Goal: Navigation & Orientation: Find specific page/section

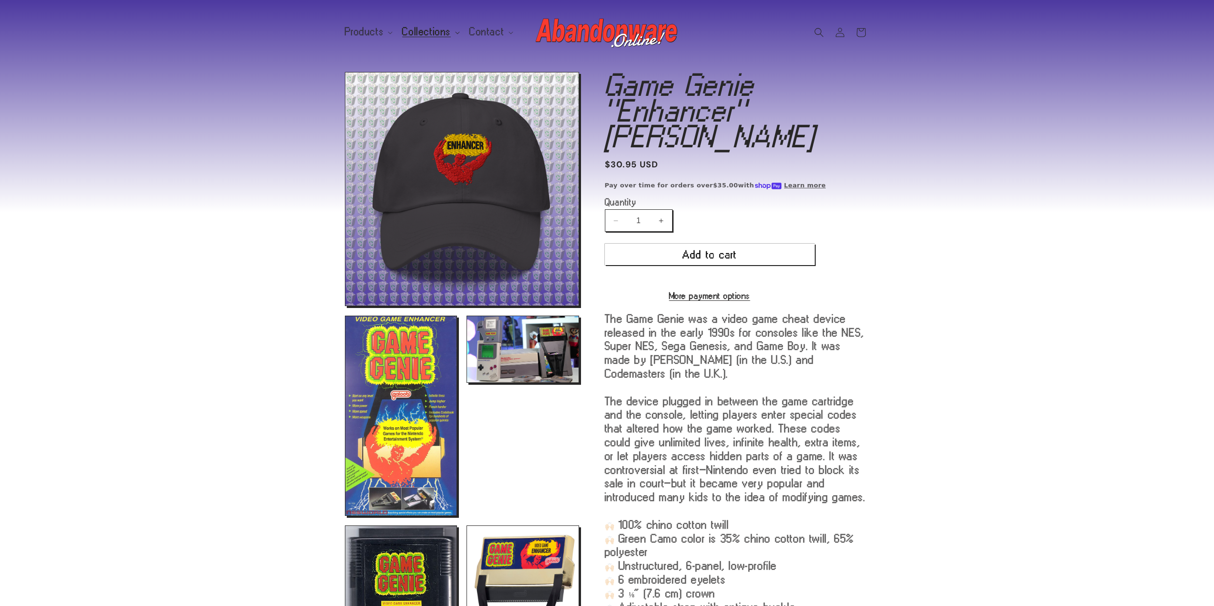
click at [425, 34] on span "Collections" at bounding box center [426, 32] width 49 height 9
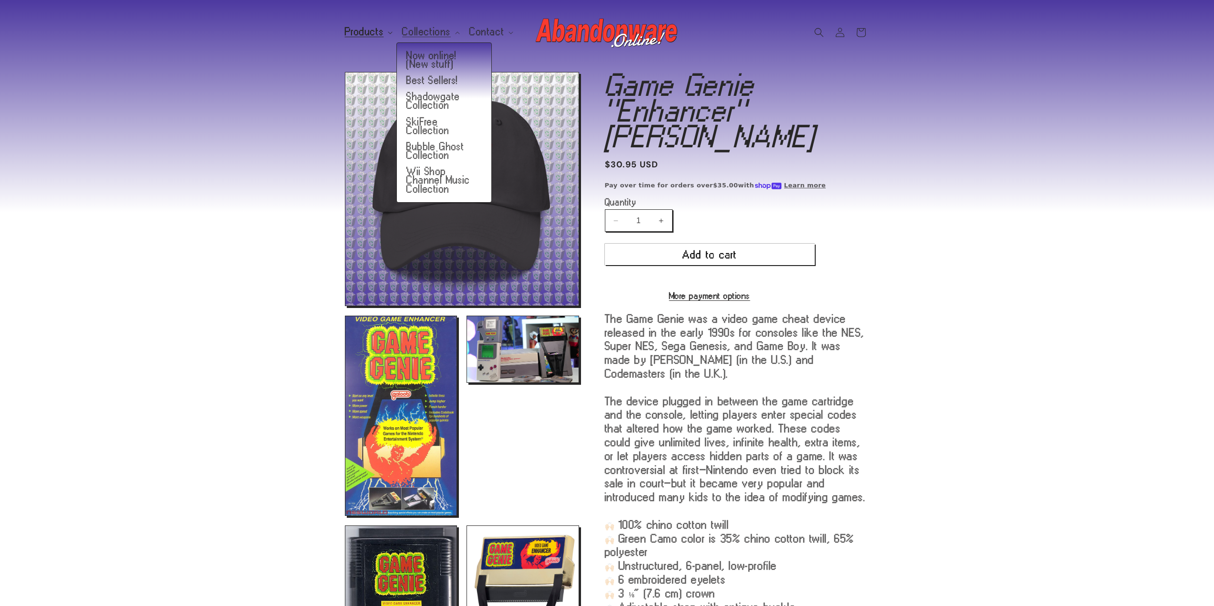
click at [361, 33] on span "Products" at bounding box center [364, 32] width 39 height 9
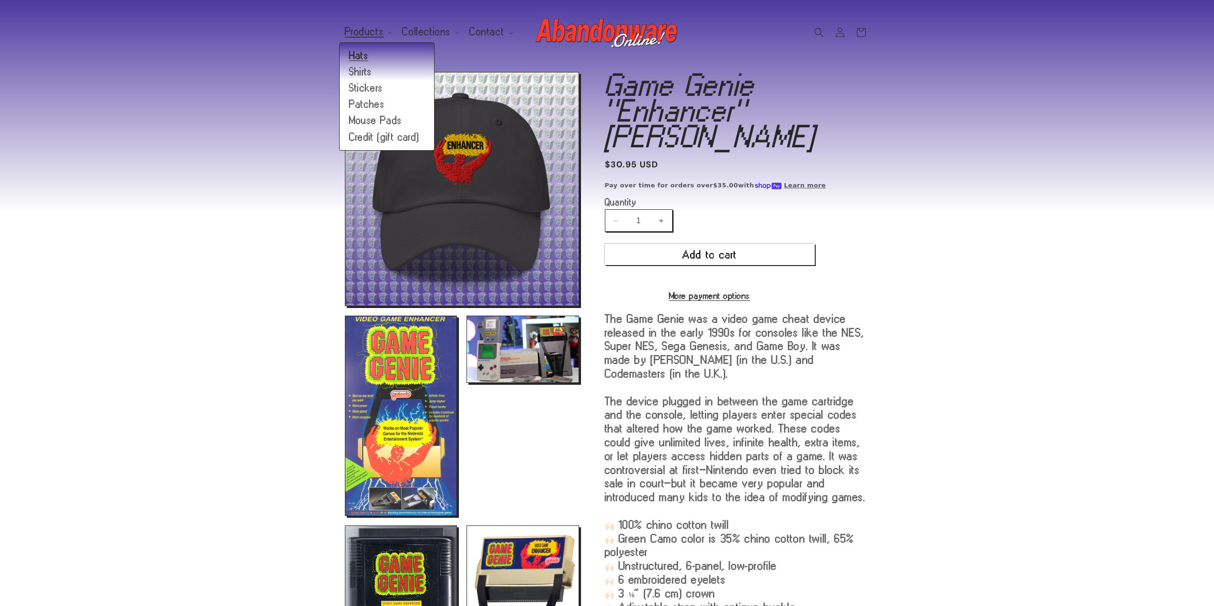
click at [358, 55] on link "Hats" at bounding box center [387, 56] width 94 height 16
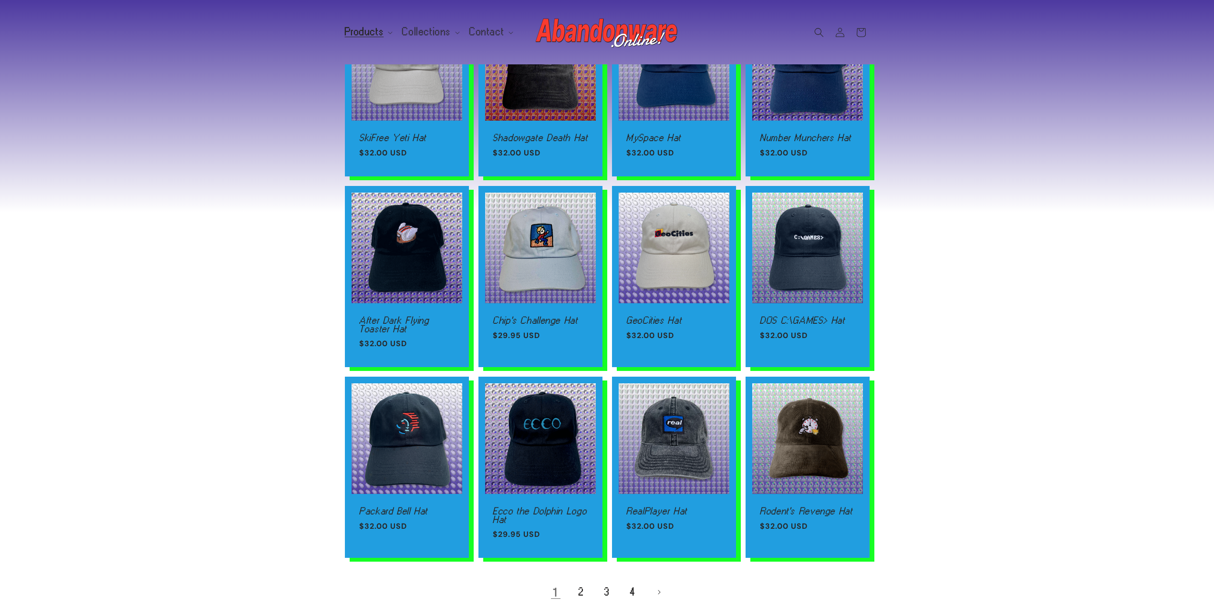
scroll to position [382, 0]
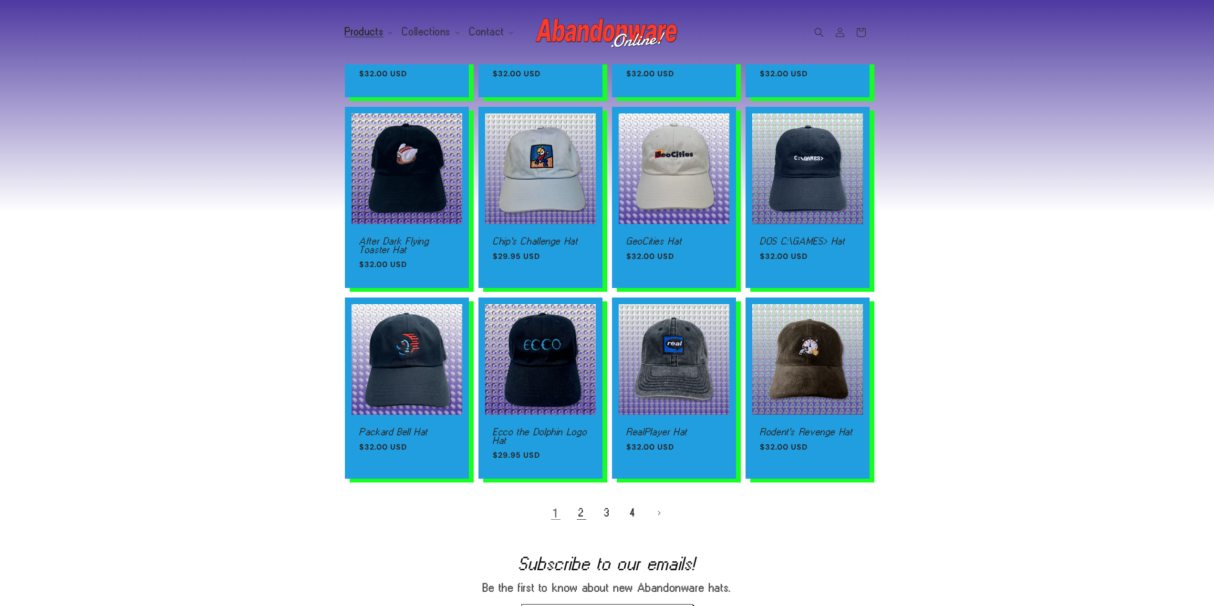
click at [572, 521] on link "2" at bounding box center [581, 513] width 21 height 21
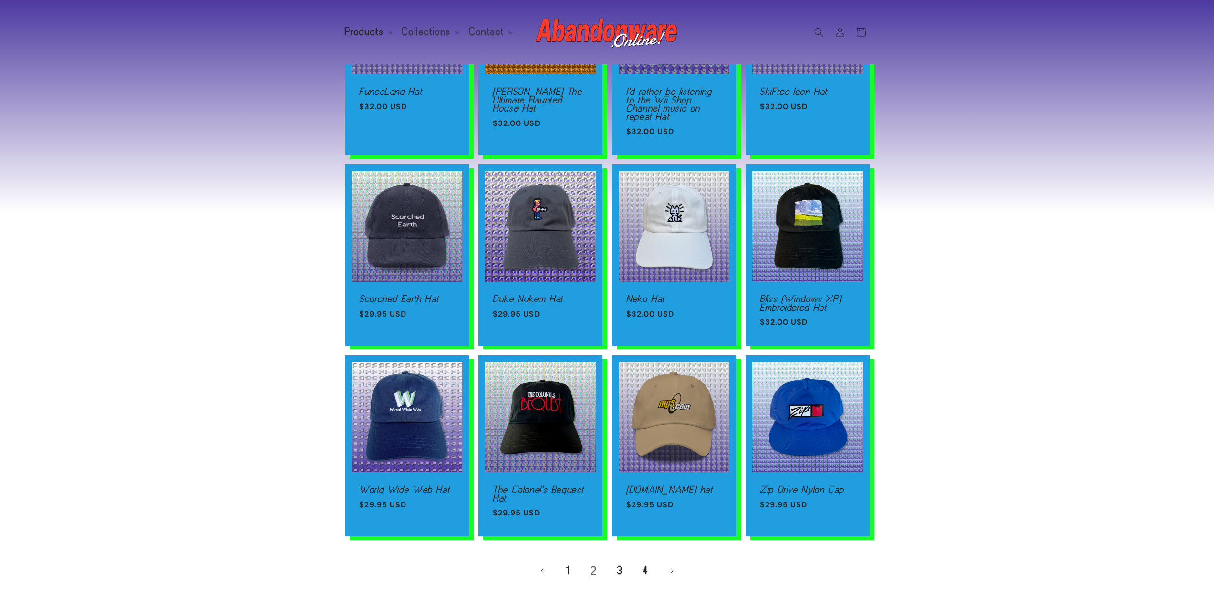
scroll to position [382, 0]
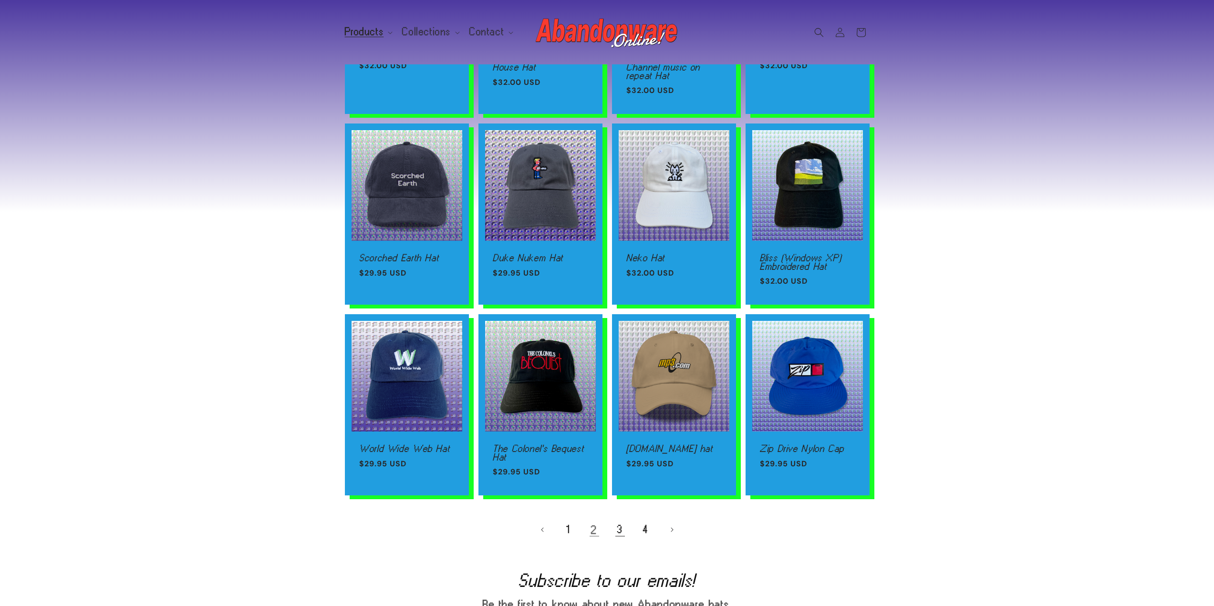
click at [619, 529] on link "3" at bounding box center [620, 530] width 21 height 21
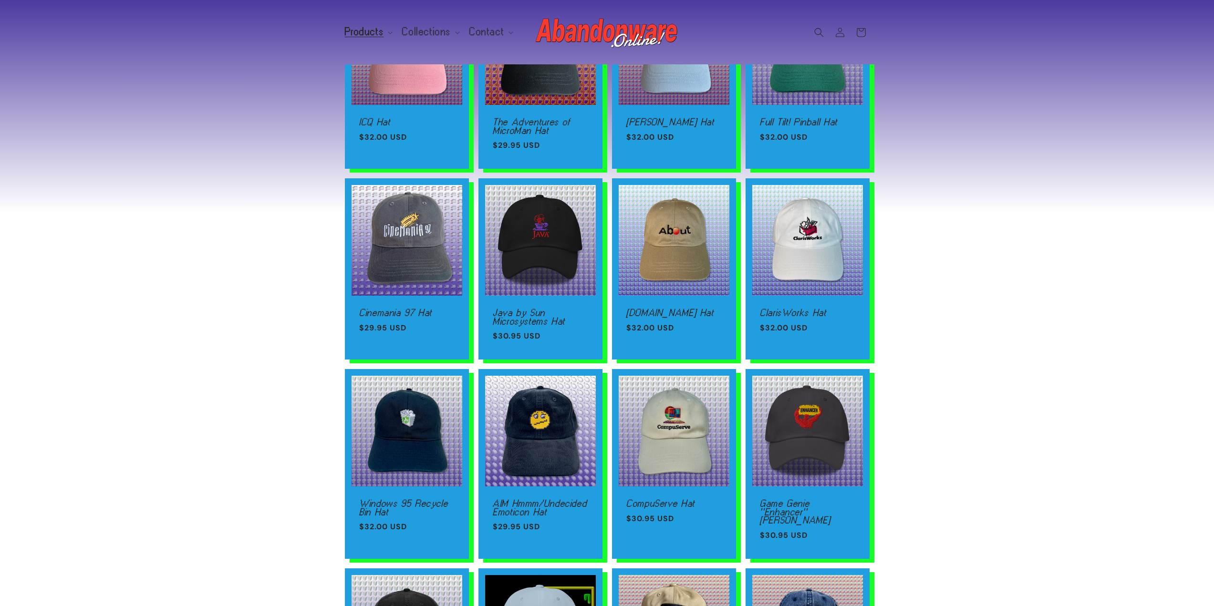
scroll to position [334, 0]
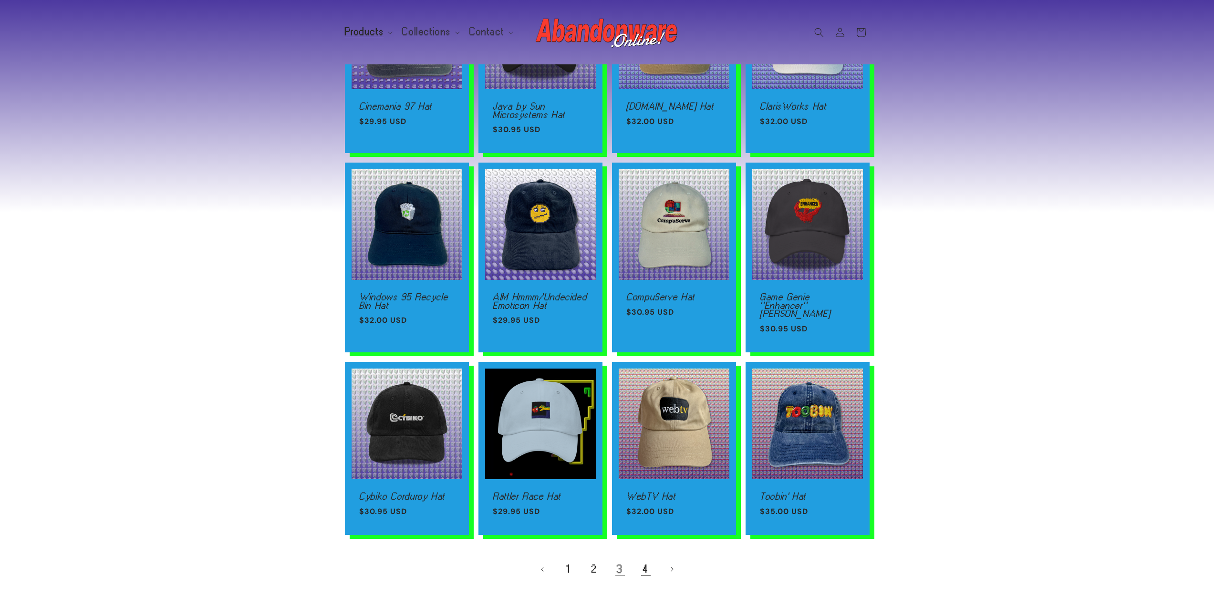
click at [644, 562] on link "4" at bounding box center [645, 569] width 21 height 21
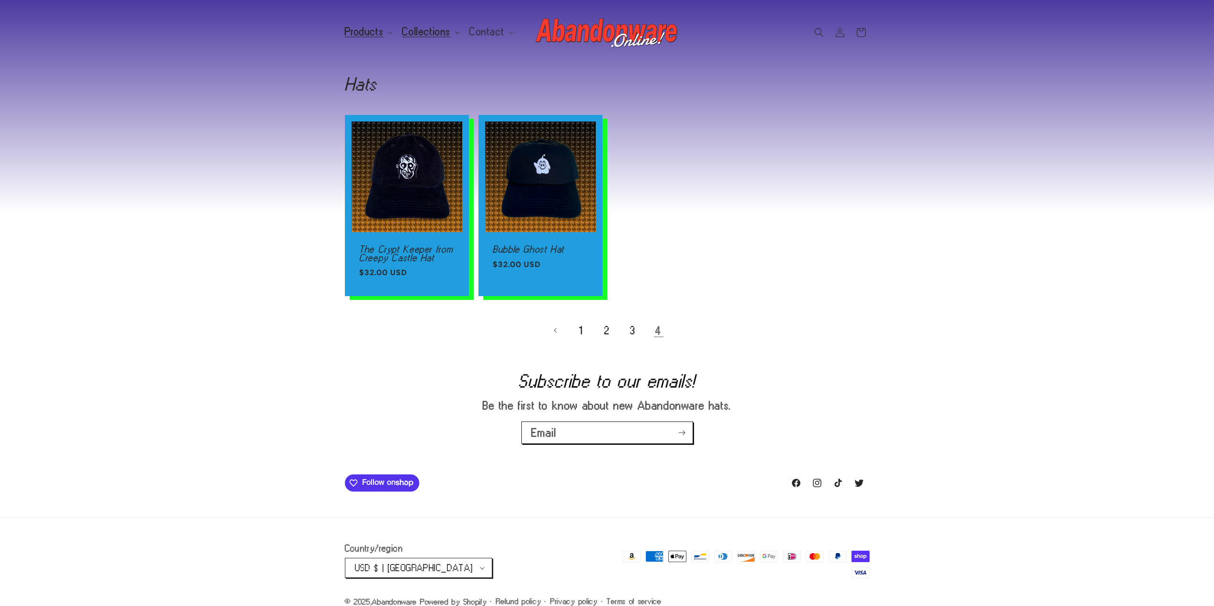
click at [431, 33] on span "Collections" at bounding box center [426, 32] width 49 height 9
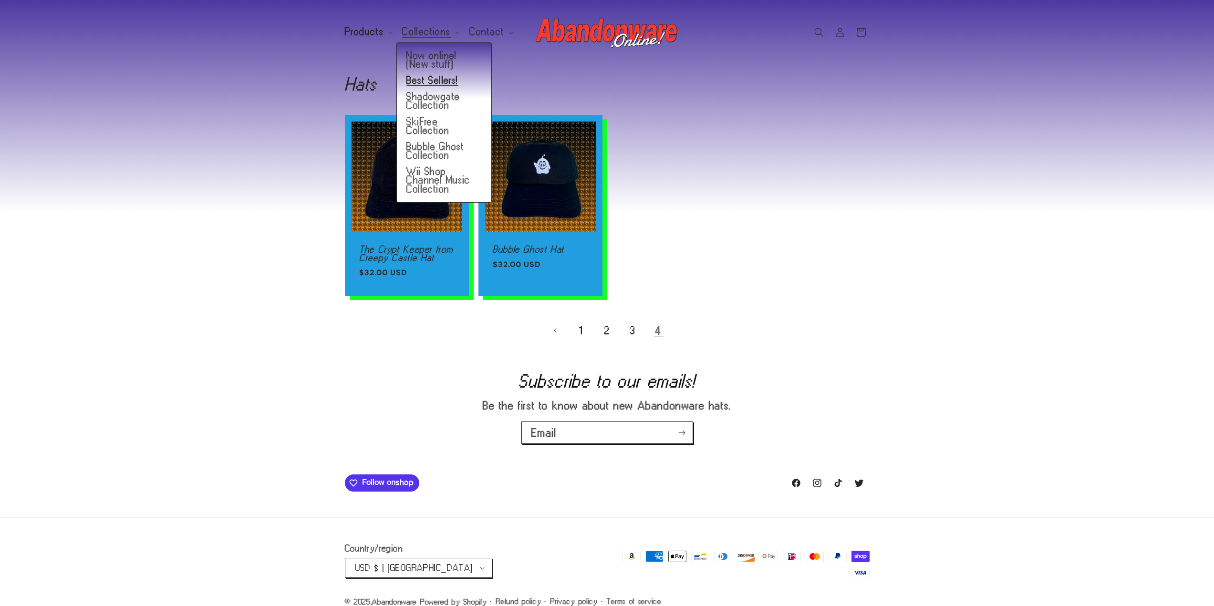
click at [440, 83] on link "Best Sellers!" at bounding box center [444, 81] width 94 height 16
